Goal: Information Seeking & Learning: Learn about a topic

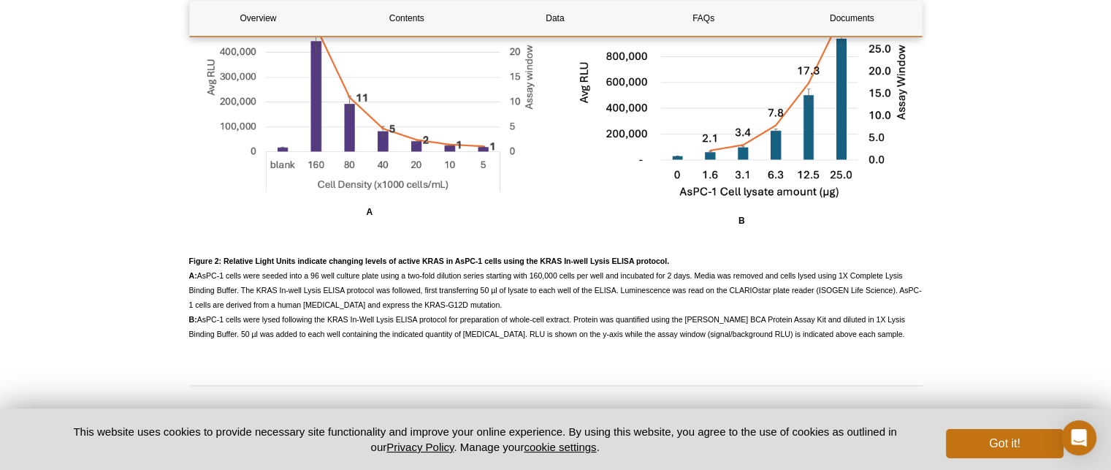
scroll to position [2005, 0]
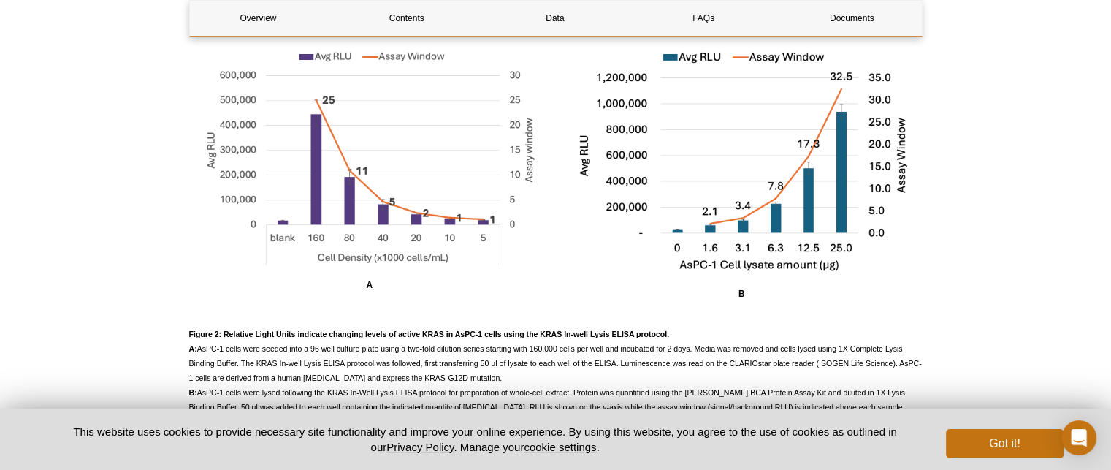
click at [362, 363] on span "Figure 2: Relative Light Units indicate changing levels of active KRAS in AsPC-…" at bounding box center [555, 370] width 733 height 82
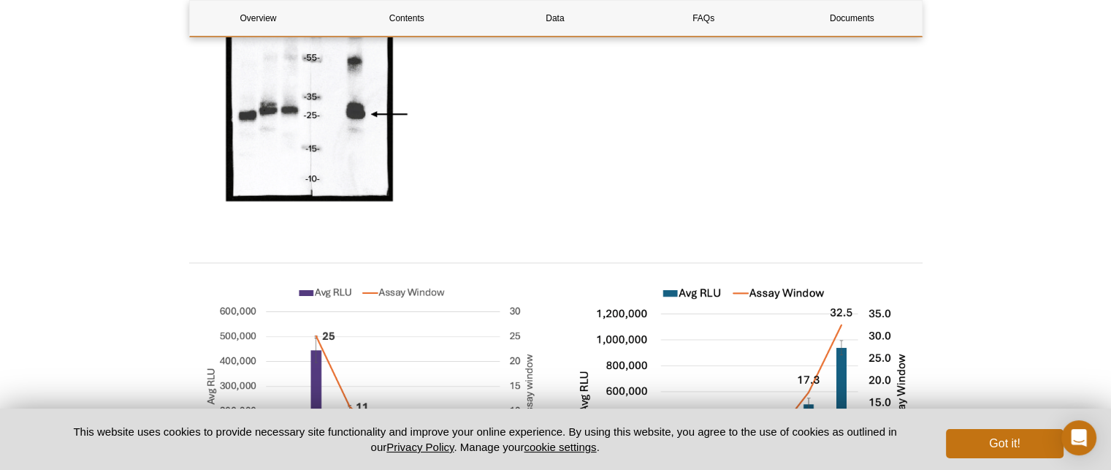
scroll to position [1859, 0]
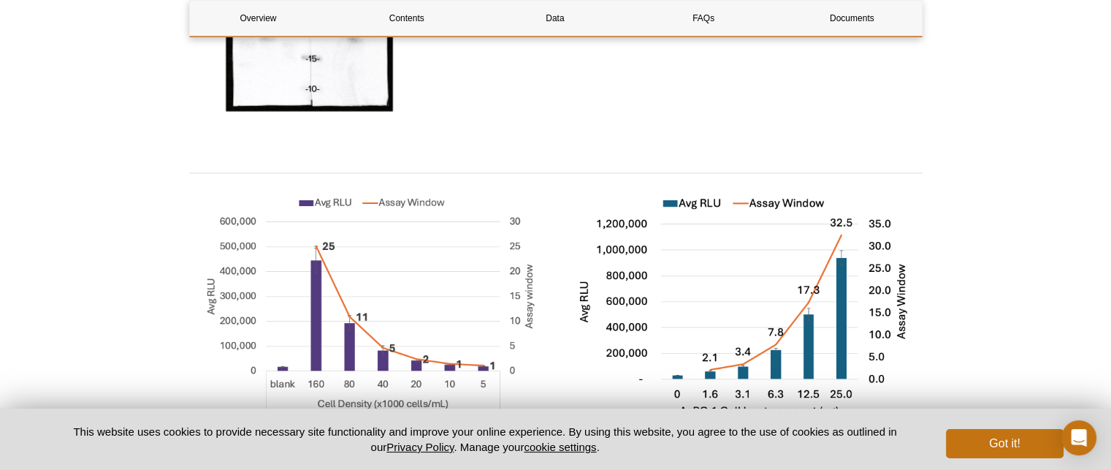
click at [586, 294] on img at bounding box center [742, 307] width 362 height 242
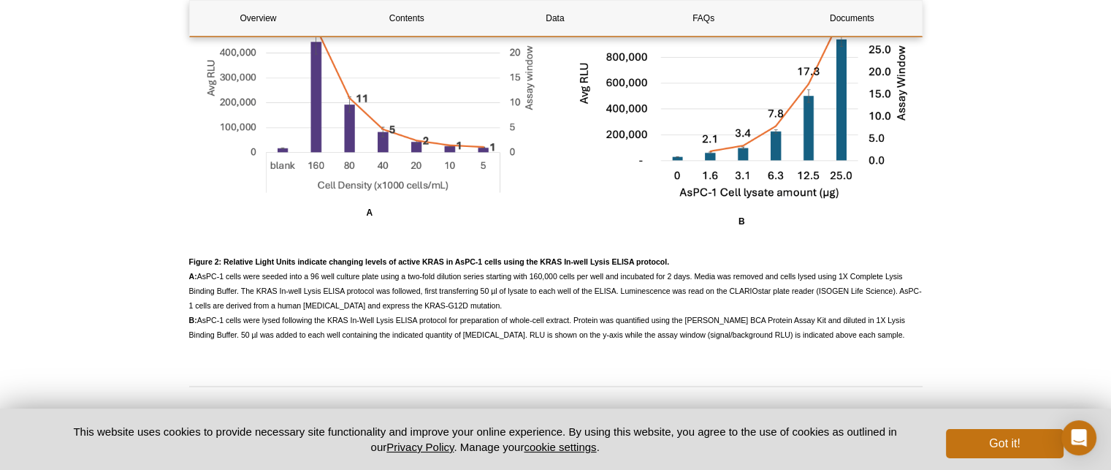
scroll to position [2078, 0]
drag, startPoint x: 275, startPoint y: 265, endPoint x: 261, endPoint y: 266, distance: 13.9
click at [275, 265] on p "Figure 2: Relative Light Units indicate changing levels of active KRAS in AsPC-…" at bounding box center [555, 297] width 733 height 88
click at [395, 299] on span "Figure 2: Relative Light Units indicate changing levels of active KRAS in AsPC-…" at bounding box center [555, 297] width 733 height 82
click at [326, 311] on p "Figure 2: Relative Light Units indicate changing levels of active KRAS in AsPC-…" at bounding box center [555, 297] width 733 height 88
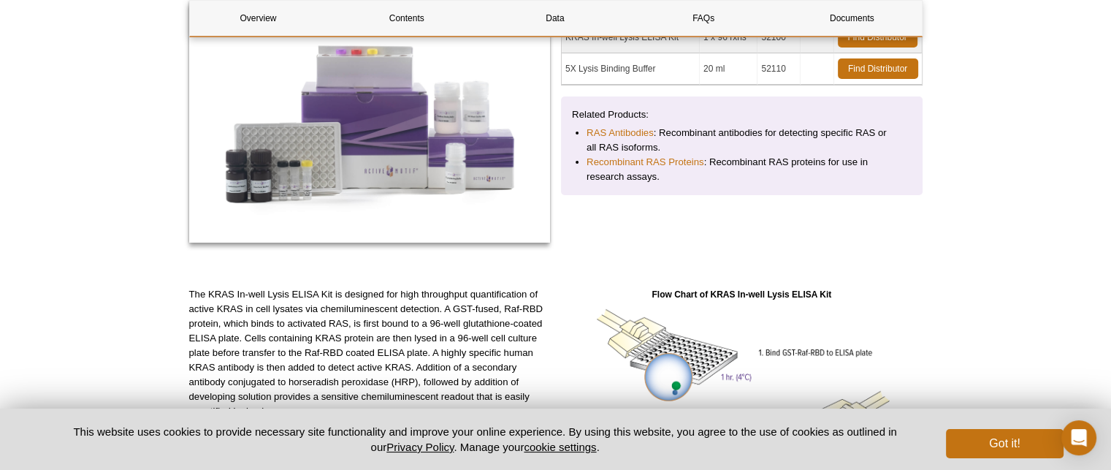
scroll to position [325, 0]
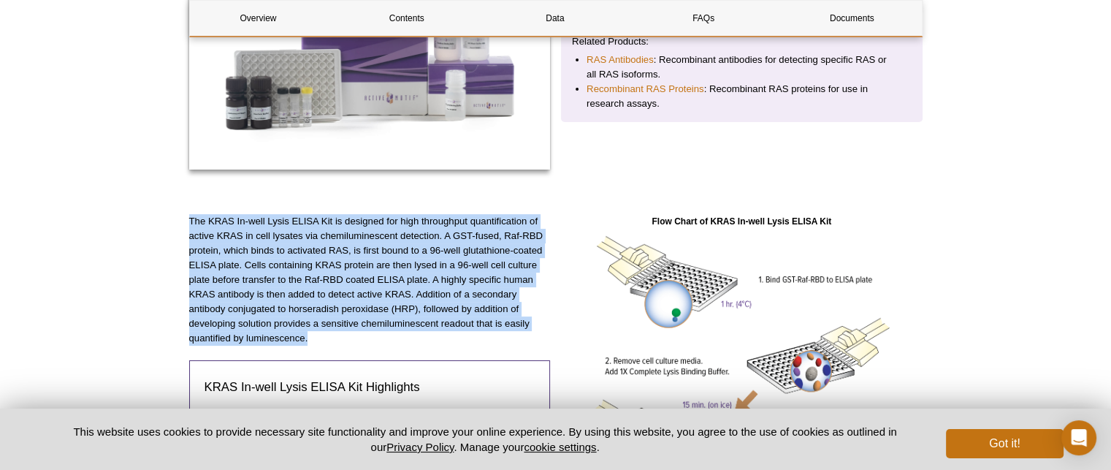
drag, startPoint x: 189, startPoint y: 218, endPoint x: 313, endPoint y: 336, distance: 171.0
click at [313, 336] on p "The KRAS In-well Lysis ELISA Kit is designed for high throughput quantification…" at bounding box center [370, 279] width 362 height 131
click at [260, 338] on p "The KRAS In-well Lysis ELISA Kit is designed for high throughput quantification…" at bounding box center [370, 279] width 362 height 131
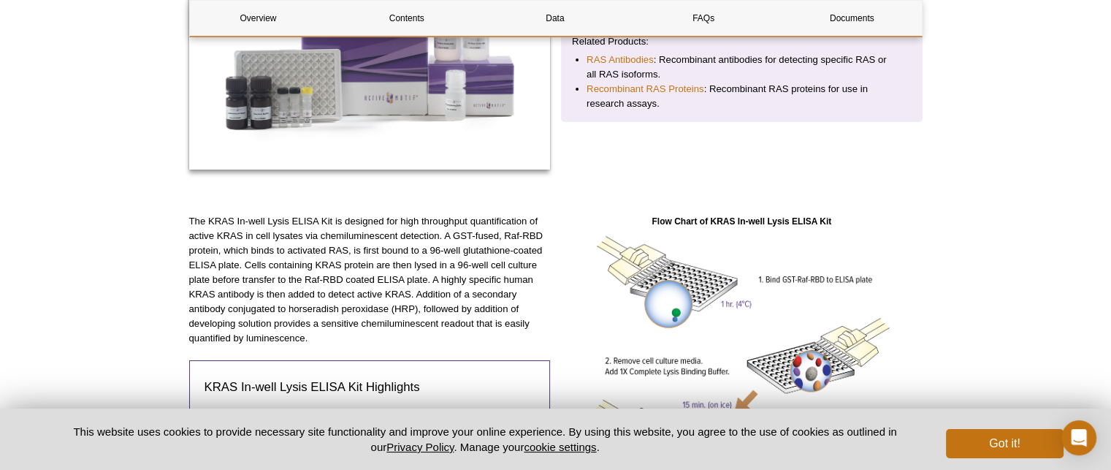
click at [286, 338] on p "The KRAS In-well Lysis ELISA Kit is designed for high throughput quantification…" at bounding box center [370, 279] width 362 height 131
copy p "luminescence"
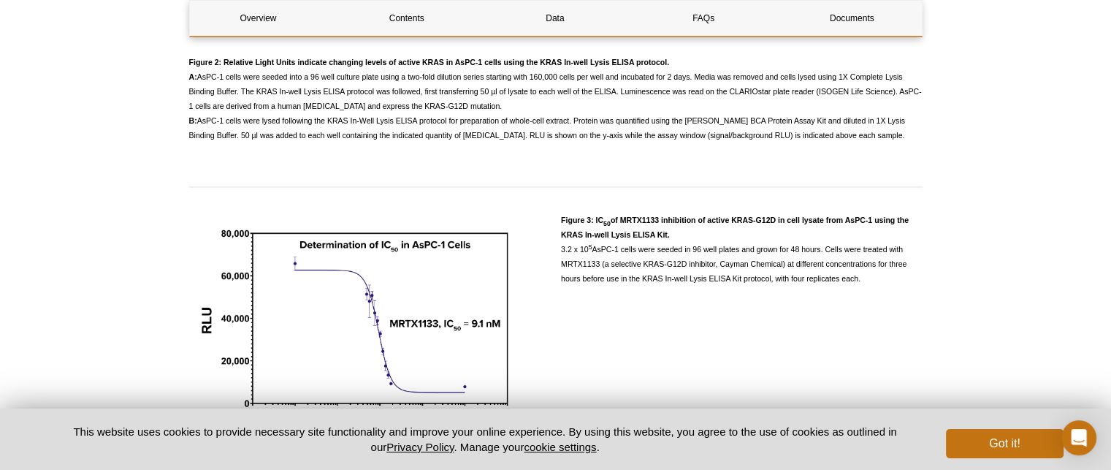
scroll to position [2297, 0]
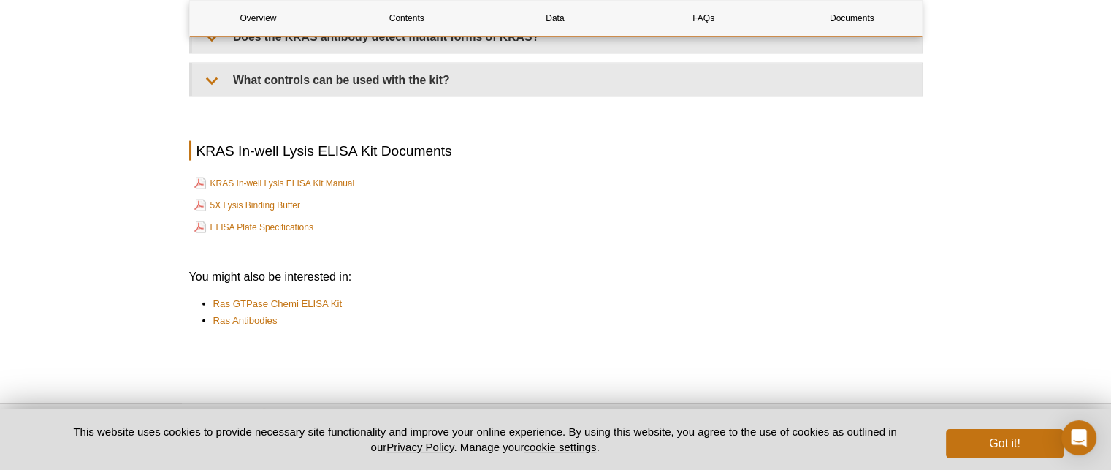
scroll to position [3244, 0]
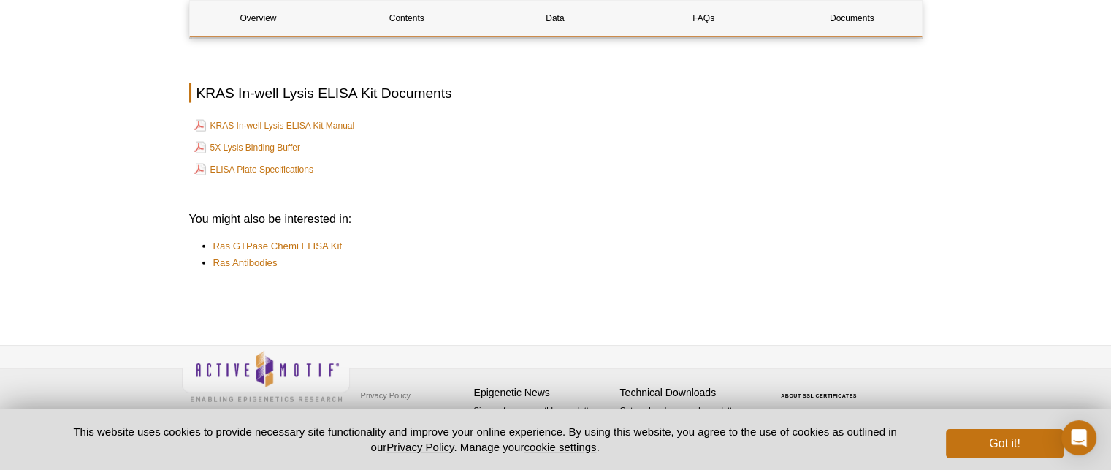
drag, startPoint x: 998, startPoint y: 315, endPoint x: 1012, endPoint y: 417, distance: 103.2
click at [629, 221] on h3 "You might also be interested in:" at bounding box center [555, 219] width 733 height 18
